Goal: Task Accomplishment & Management: Manage account settings

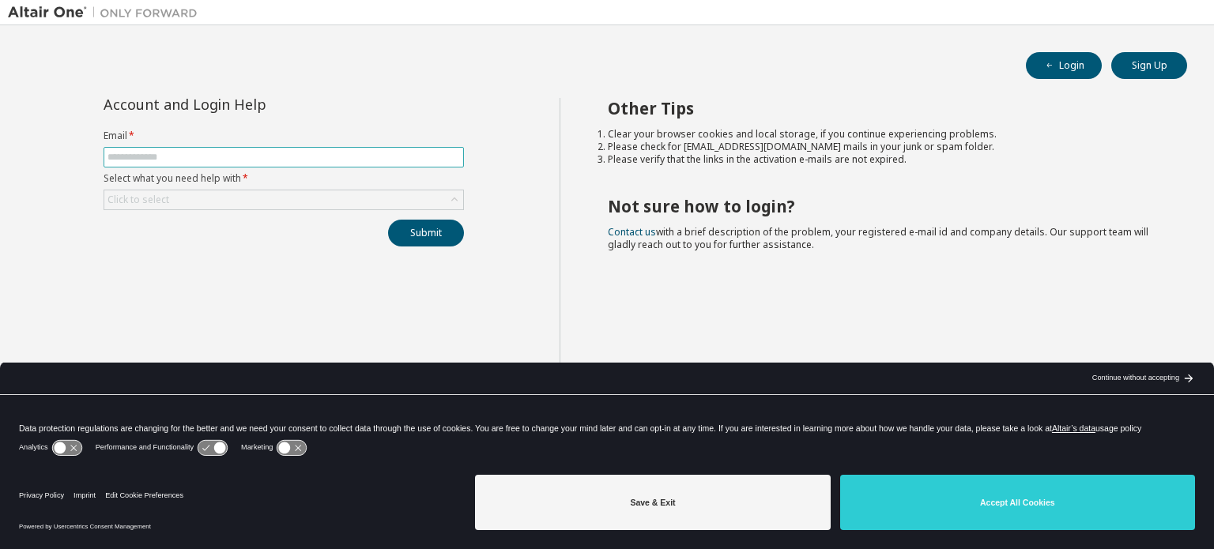
click at [274, 149] on span at bounding box center [284, 157] width 360 height 21
click at [274, 160] on input "text" at bounding box center [284, 157] width 353 height 13
type input "**********"
click at [432, 198] on div "Click to select" at bounding box center [283, 200] width 359 height 19
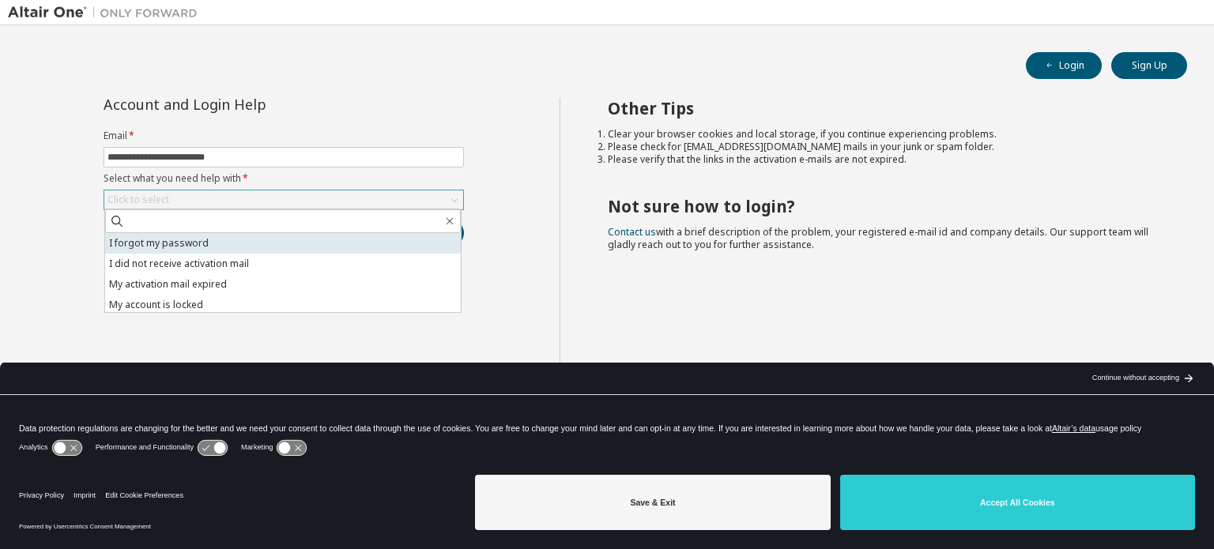
click at [288, 240] on li "I forgot my password" at bounding box center [283, 243] width 356 height 21
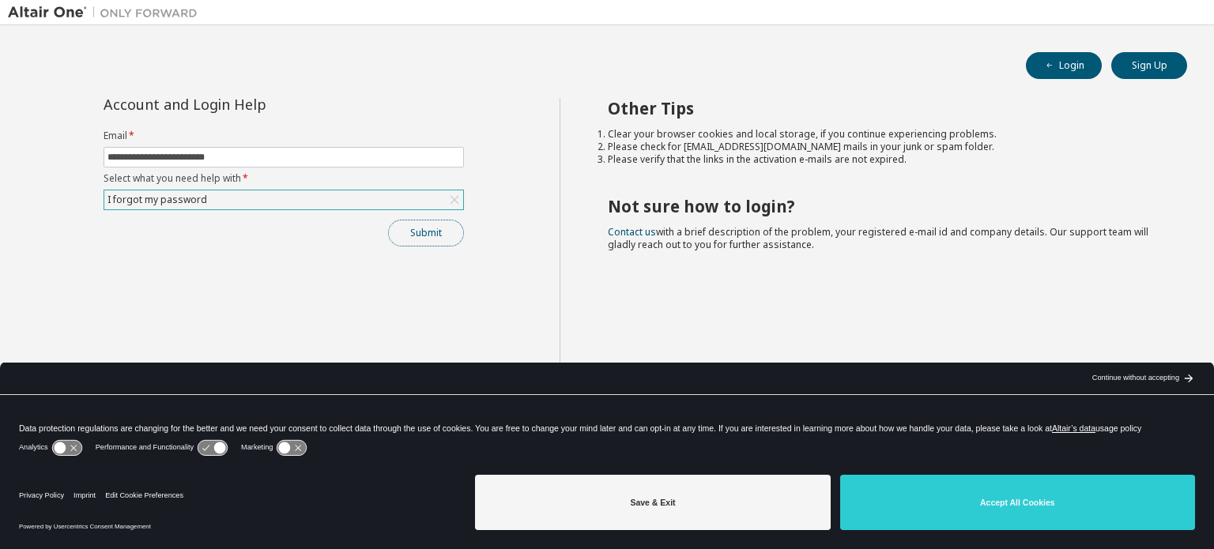
click at [437, 236] on button "Submit" at bounding box center [426, 233] width 76 height 27
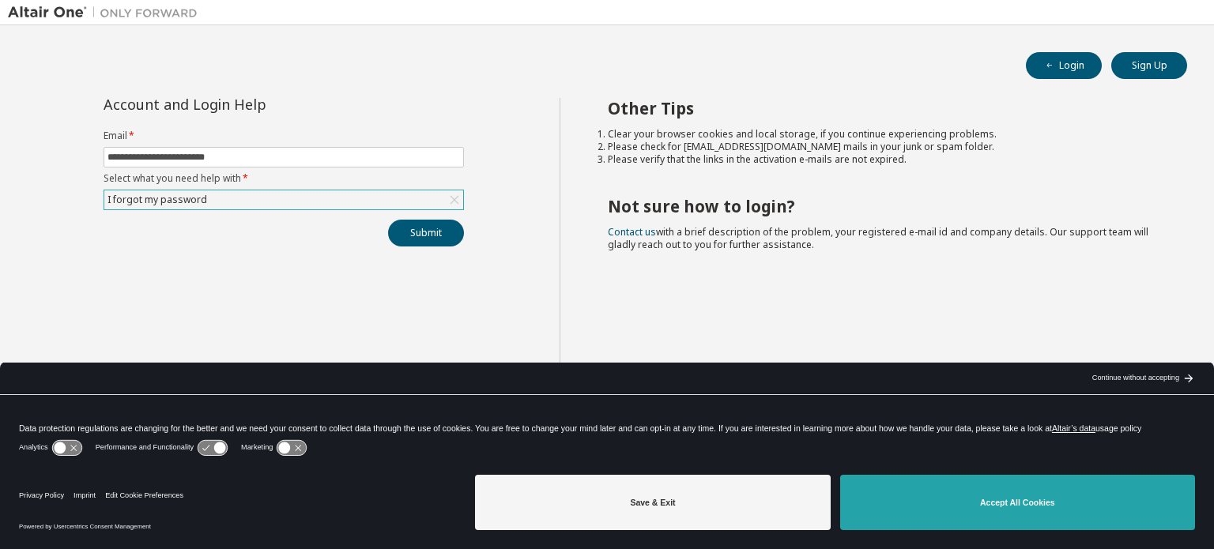
click at [1067, 493] on button "Accept All Cookies" at bounding box center [1017, 502] width 355 height 55
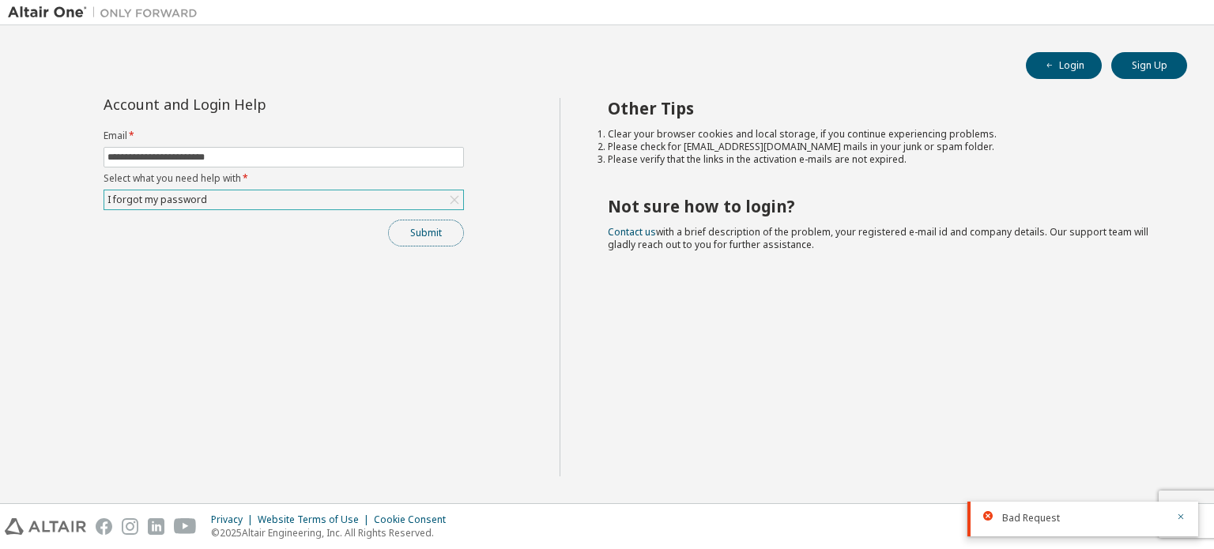
click at [433, 232] on button "Submit" at bounding box center [426, 233] width 76 height 27
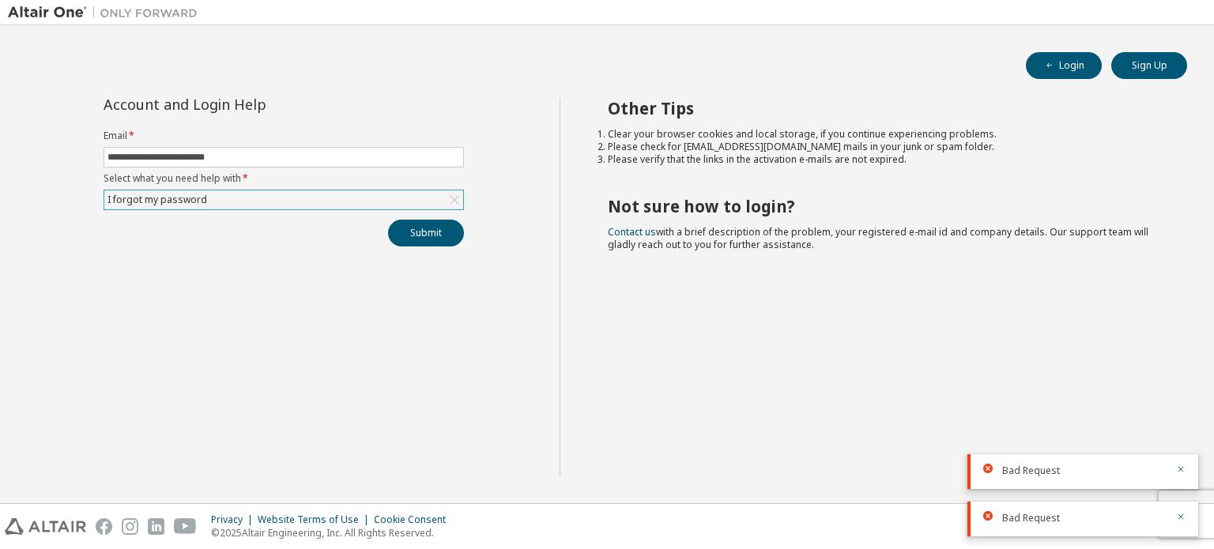
click at [300, 255] on div "**********" at bounding box center [284, 287] width 552 height 379
click at [1180, 472] on icon "button" at bounding box center [1182, 470] width 6 height 6
click at [1178, 519] on icon "button" at bounding box center [1180, 516] width 9 height 9
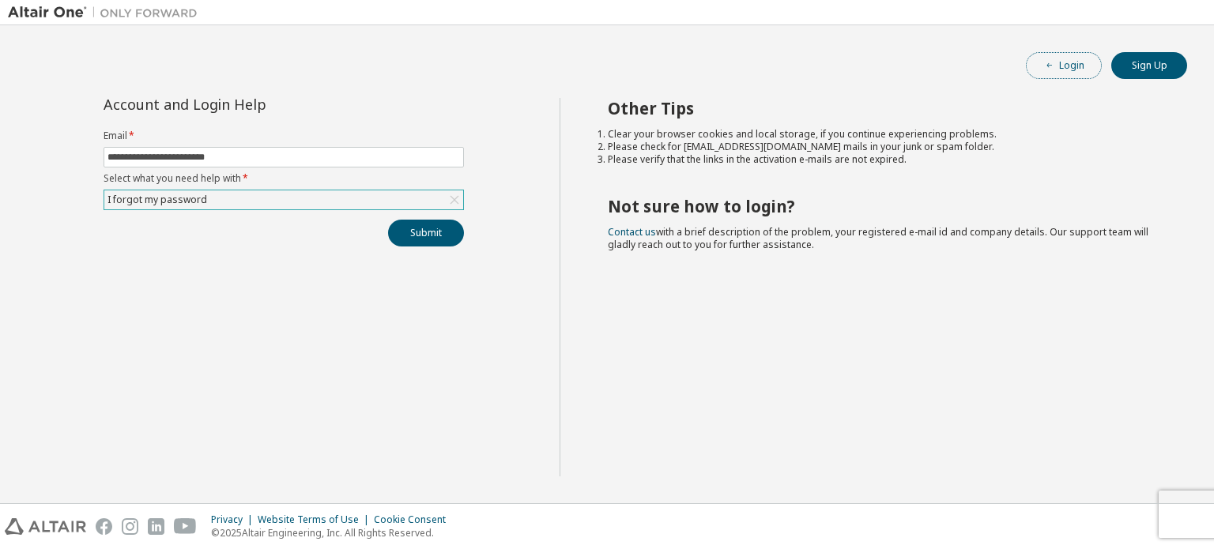
click at [1066, 61] on button "Login" at bounding box center [1064, 65] width 76 height 27
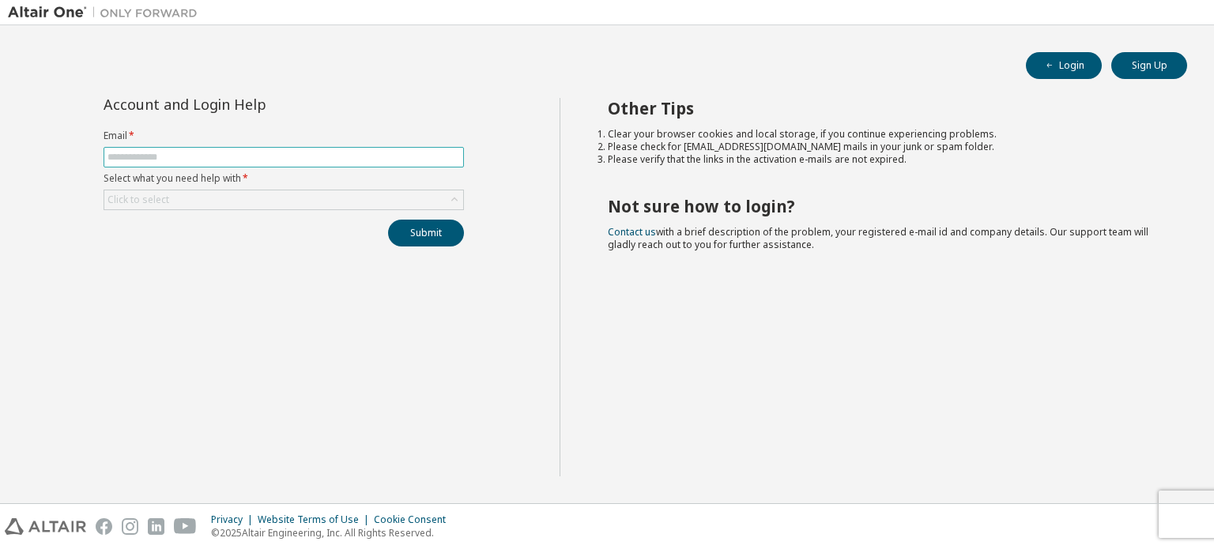
click at [270, 157] on input "text" at bounding box center [284, 157] width 353 height 13
type input "**********"
click at [351, 196] on div "Click to select" at bounding box center [283, 200] width 359 height 19
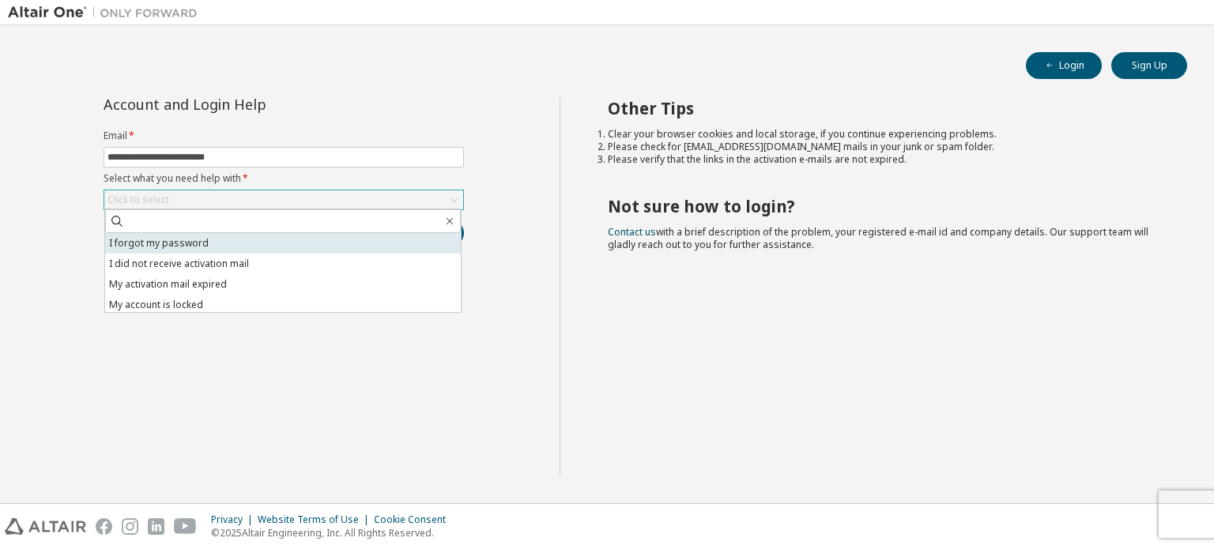
click at [298, 242] on li "I forgot my password" at bounding box center [283, 243] width 356 height 21
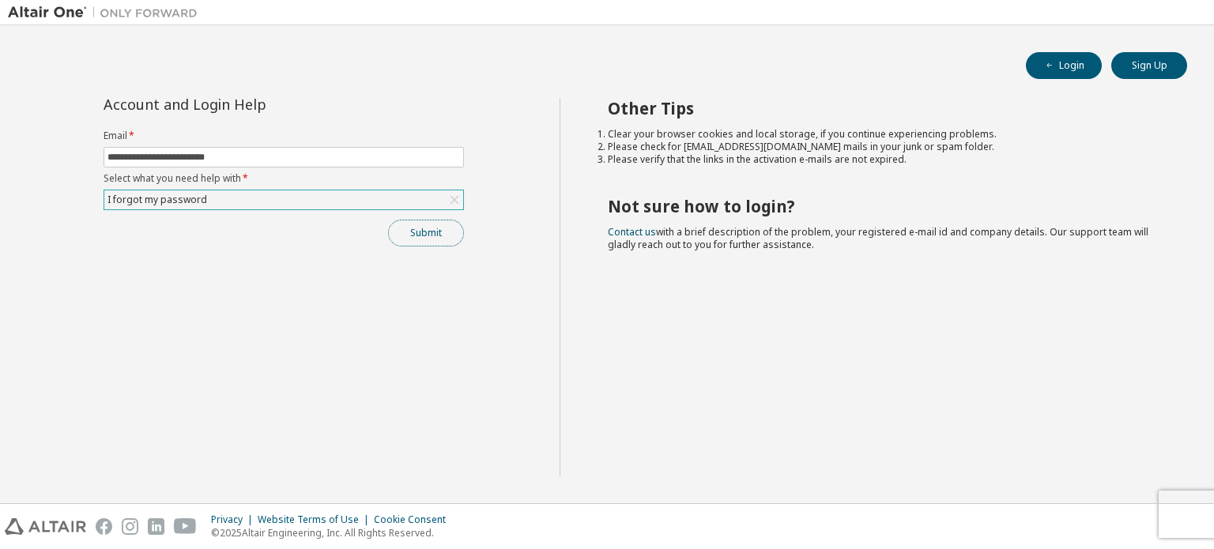
click at [413, 234] on button "Submit" at bounding box center [426, 233] width 76 height 27
click at [1179, 516] on icon "button" at bounding box center [1180, 516] width 9 height 9
